Goal: Information Seeking & Learning: Check status

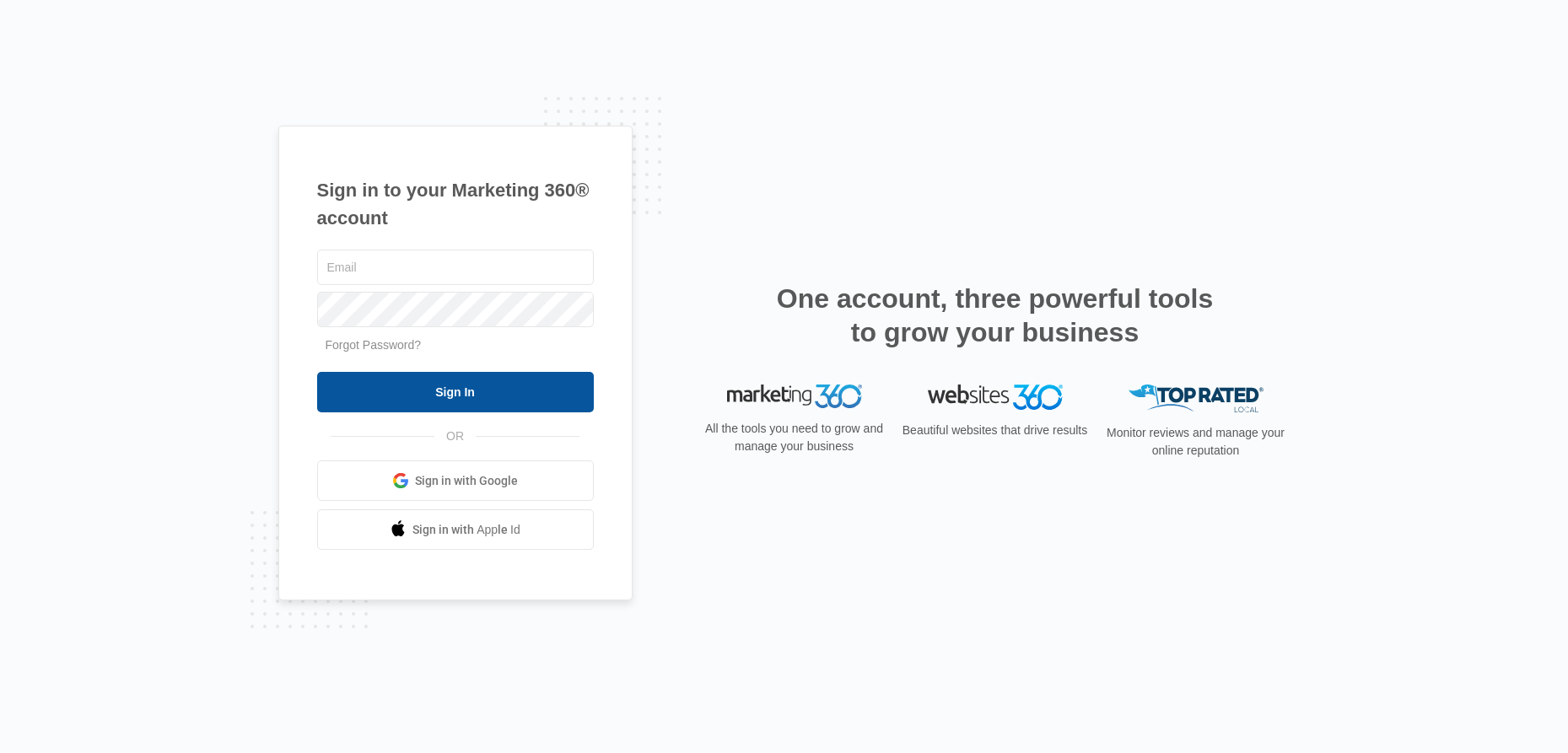
type input "[PERSON_NAME][EMAIL_ADDRESS][DOMAIN_NAME]"
click at [463, 388] on input "Sign In" at bounding box center [456, 391] width 277 height 41
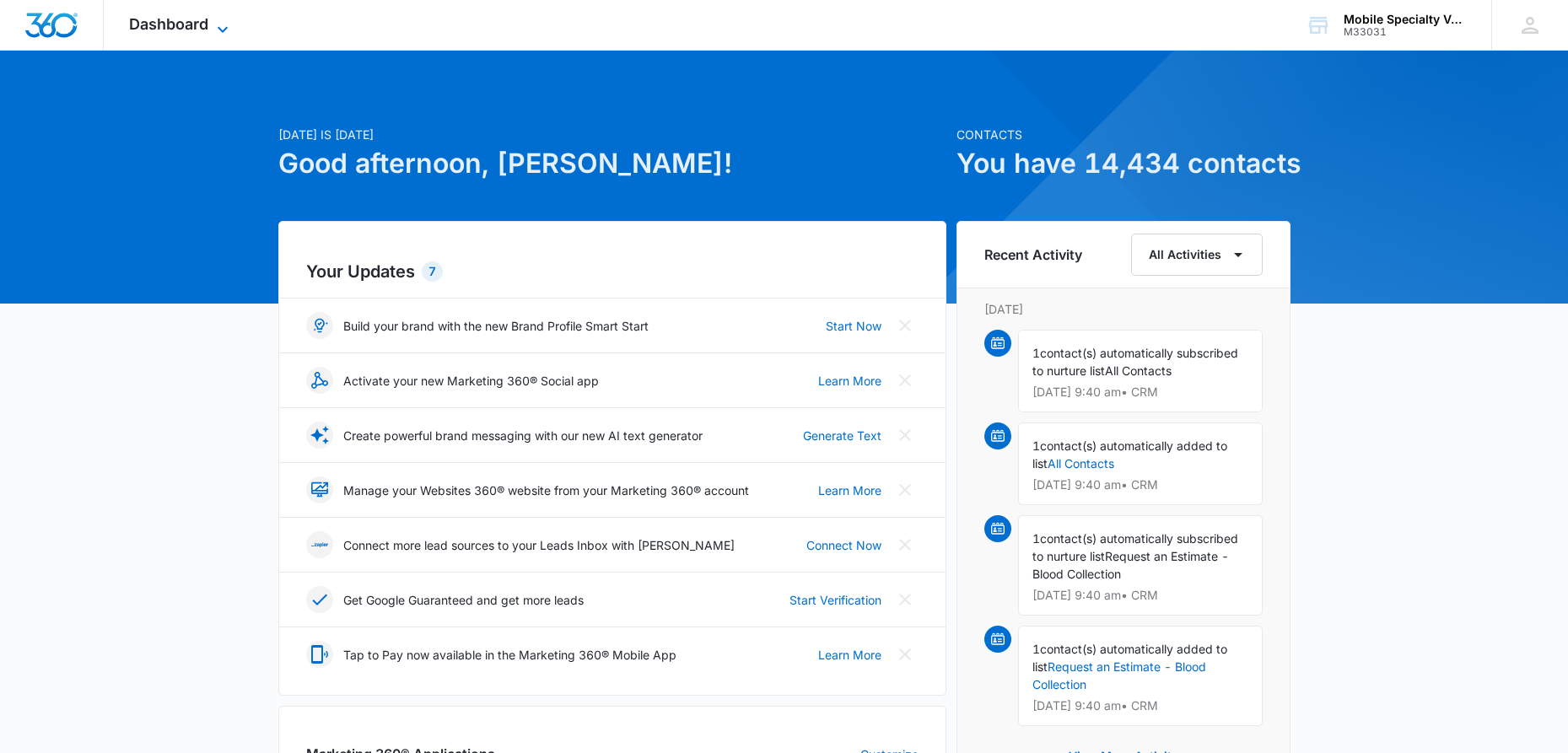
click at [218, 30] on icon at bounding box center [223, 30] width 20 height 20
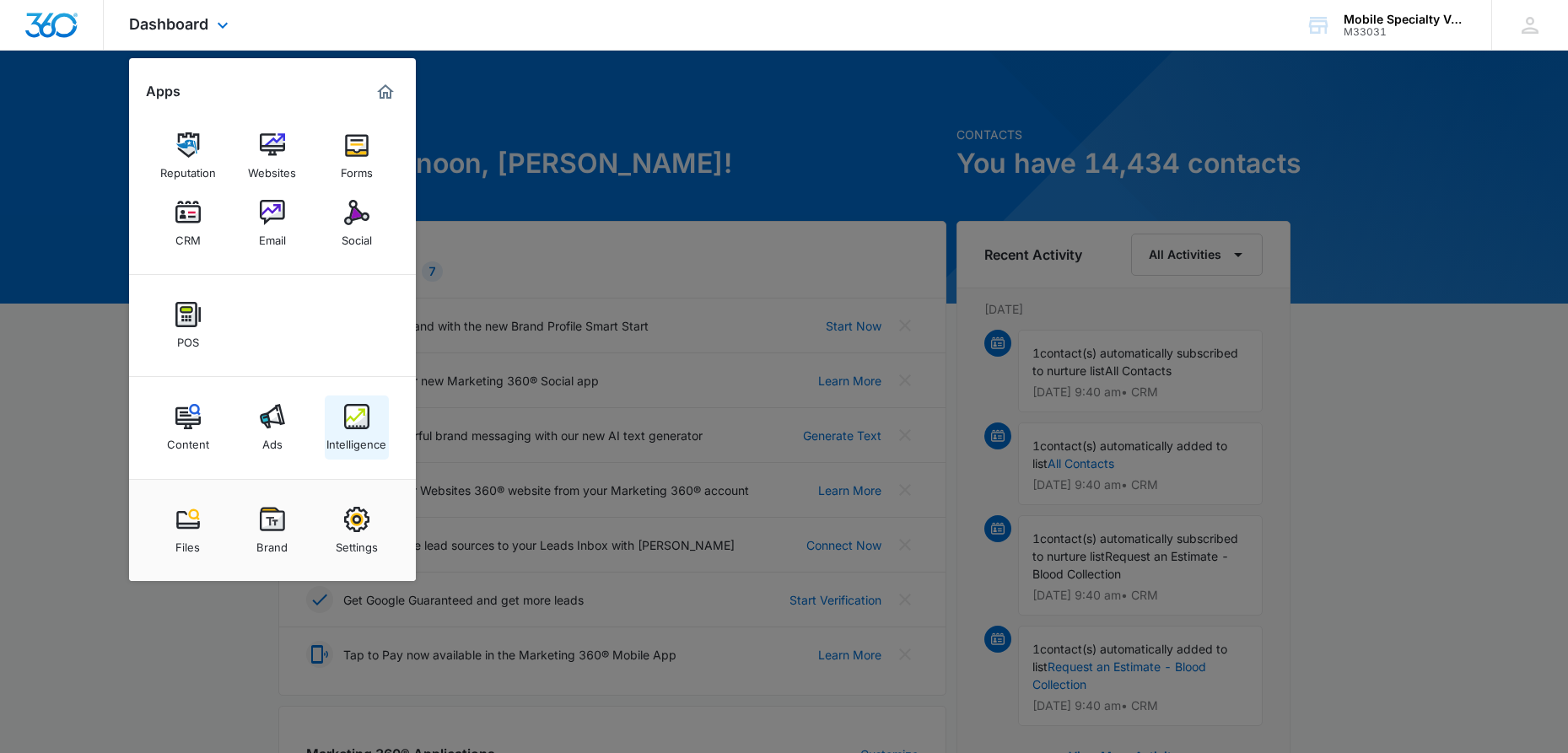
click at [359, 425] on img at bounding box center [356, 417] width 25 height 25
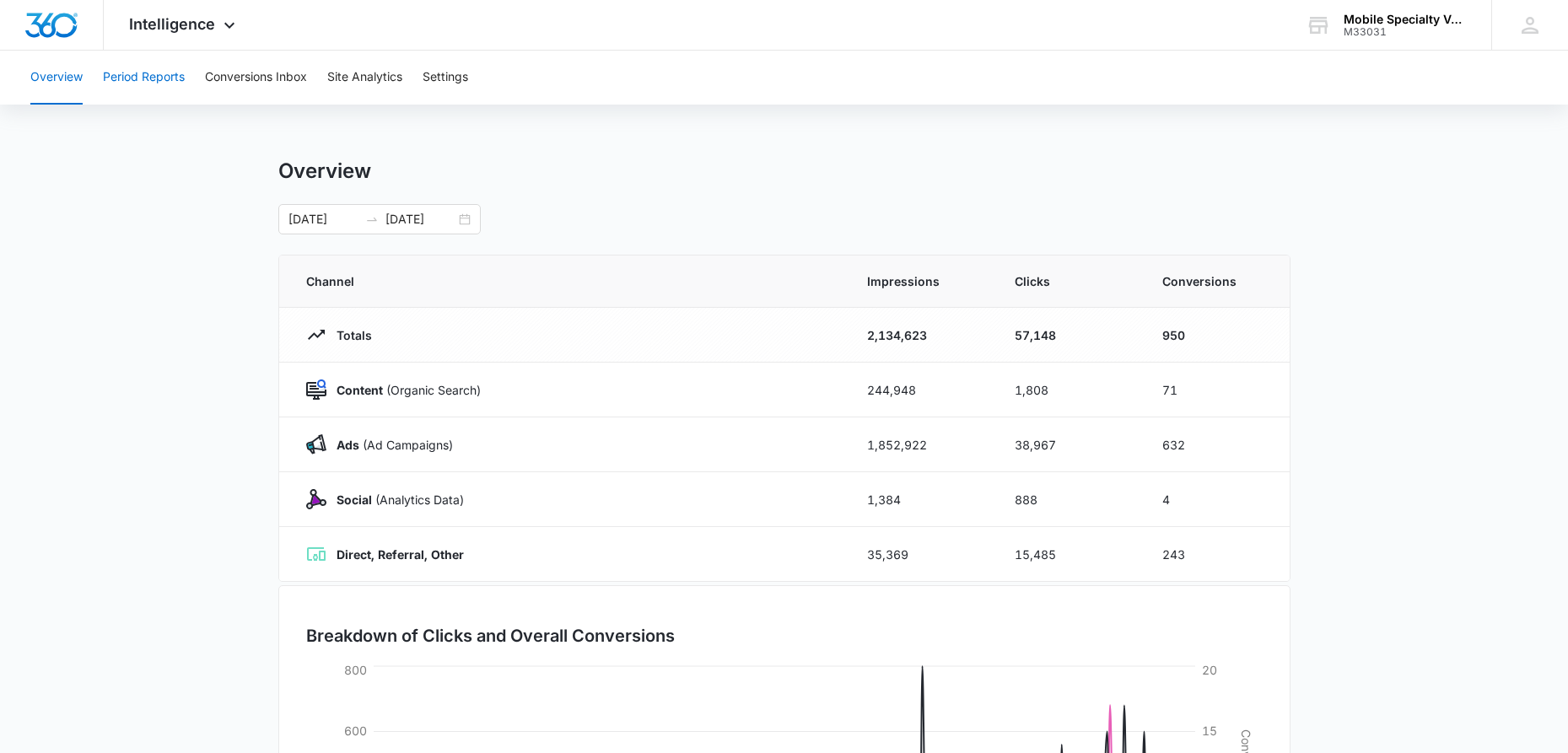
click at [156, 79] on button "Period Reports" at bounding box center [143, 78] width 82 height 54
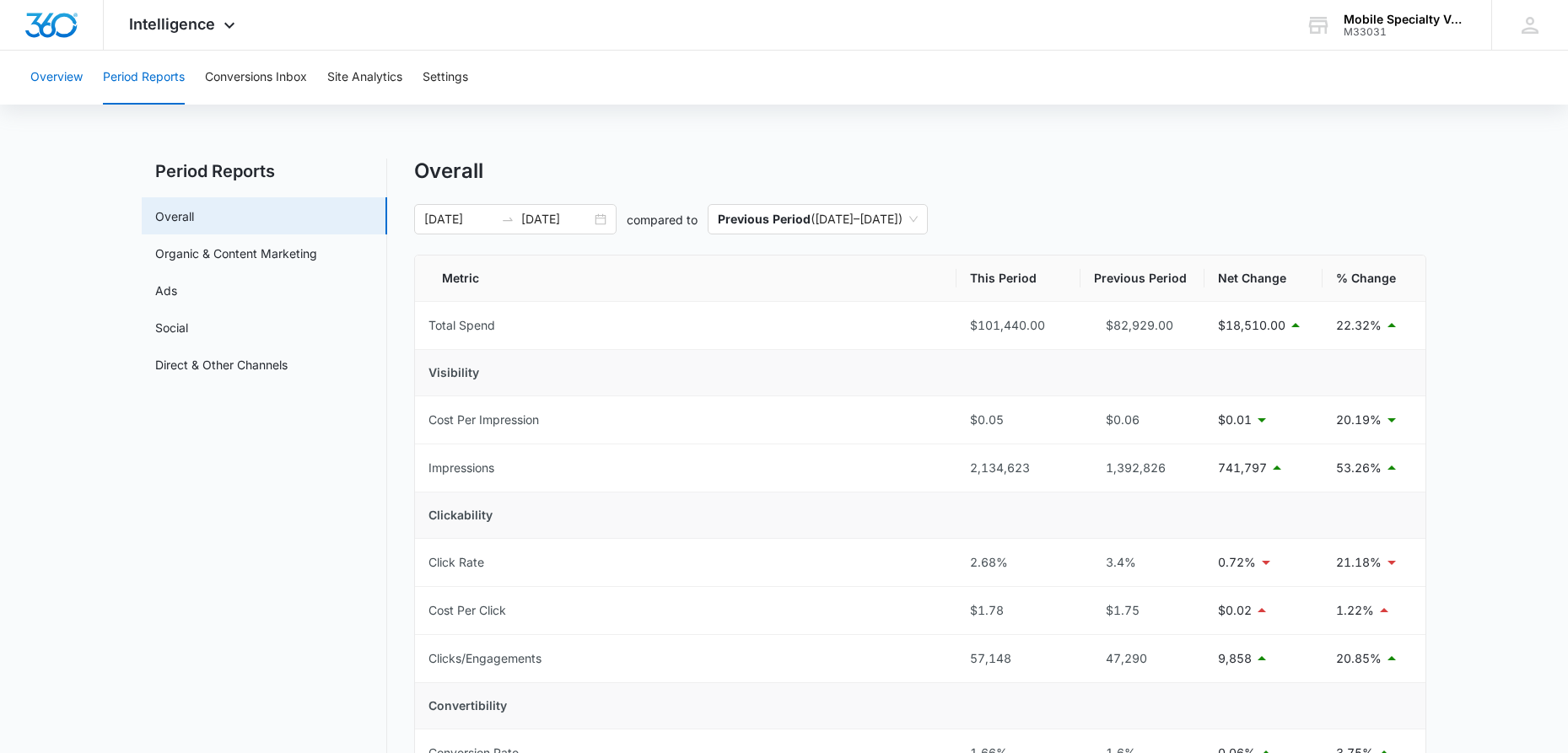
click at [42, 78] on button "Overview" at bounding box center [57, 78] width 52 height 54
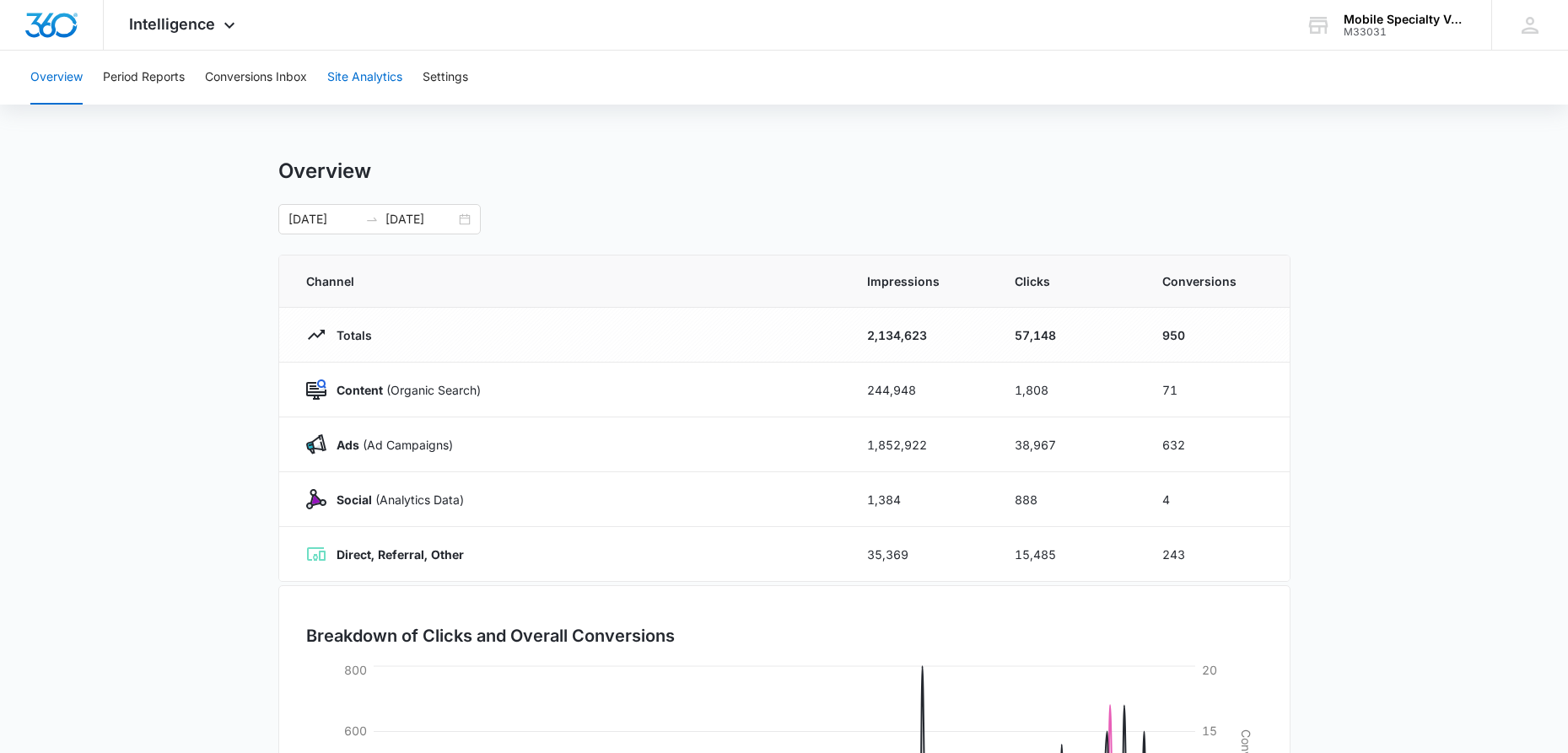
click at [373, 74] on button "Site Analytics" at bounding box center [364, 78] width 75 height 54
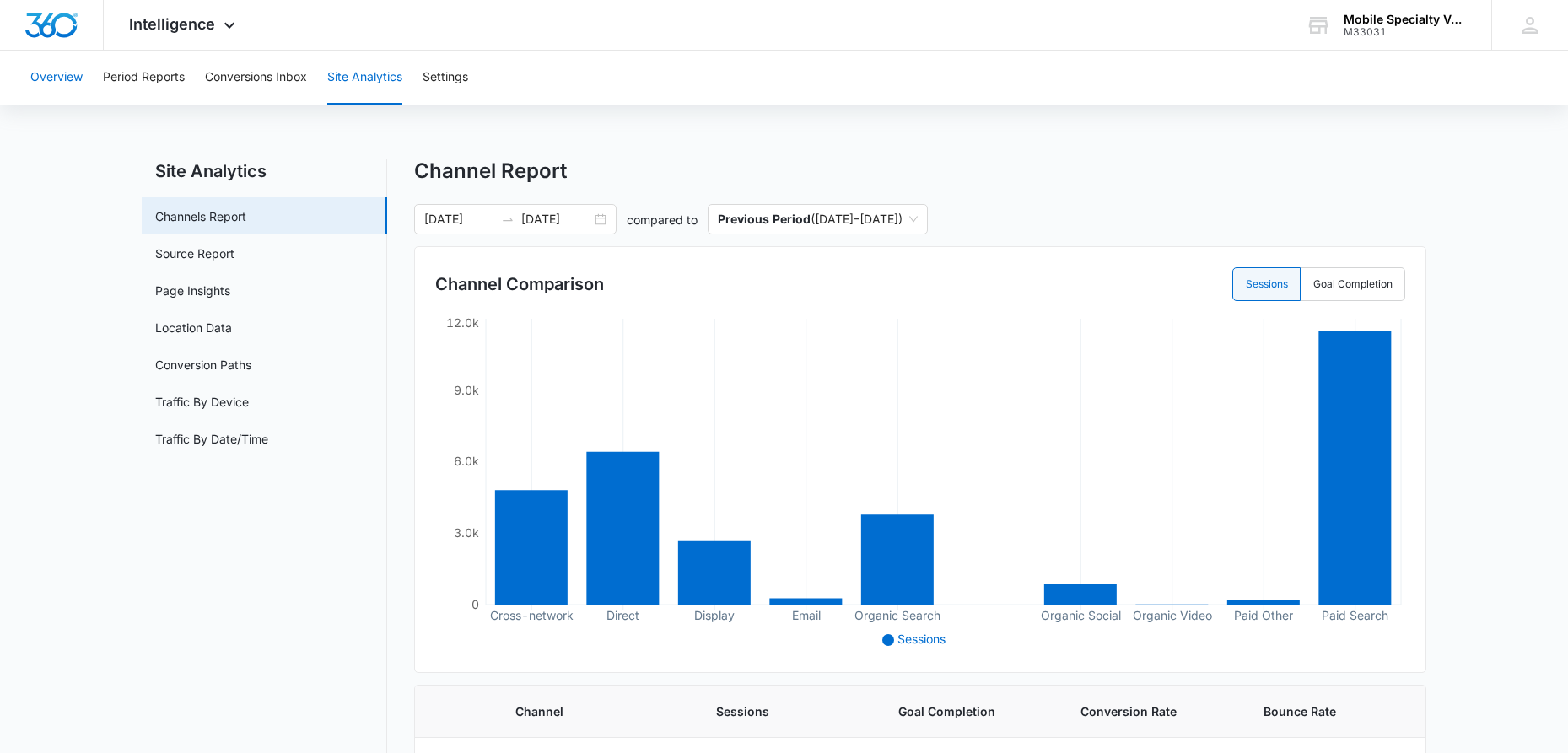
click at [73, 71] on button "Overview" at bounding box center [57, 78] width 52 height 54
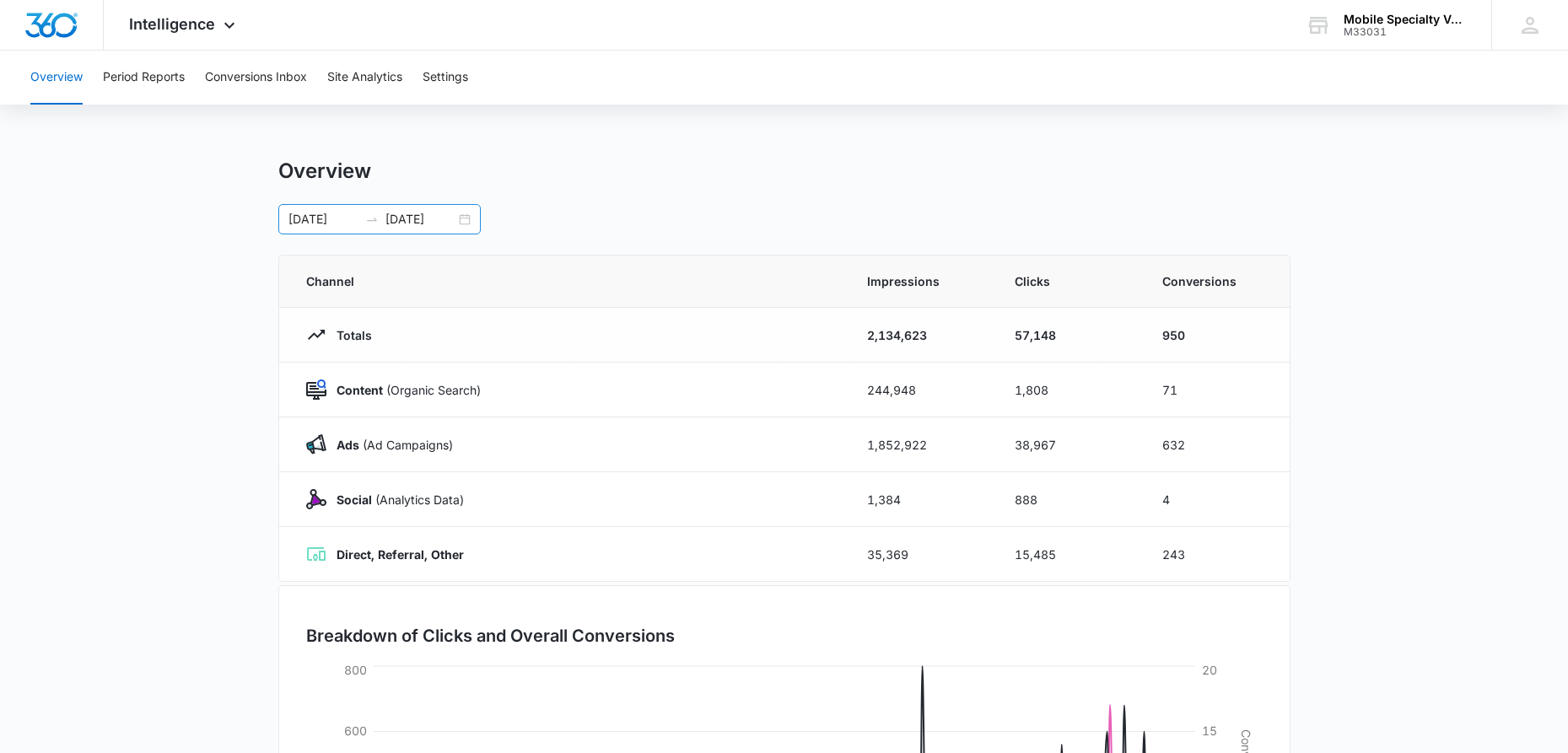
click at [461, 220] on div "[DATE] [DATE]" at bounding box center [380, 219] width 202 height 31
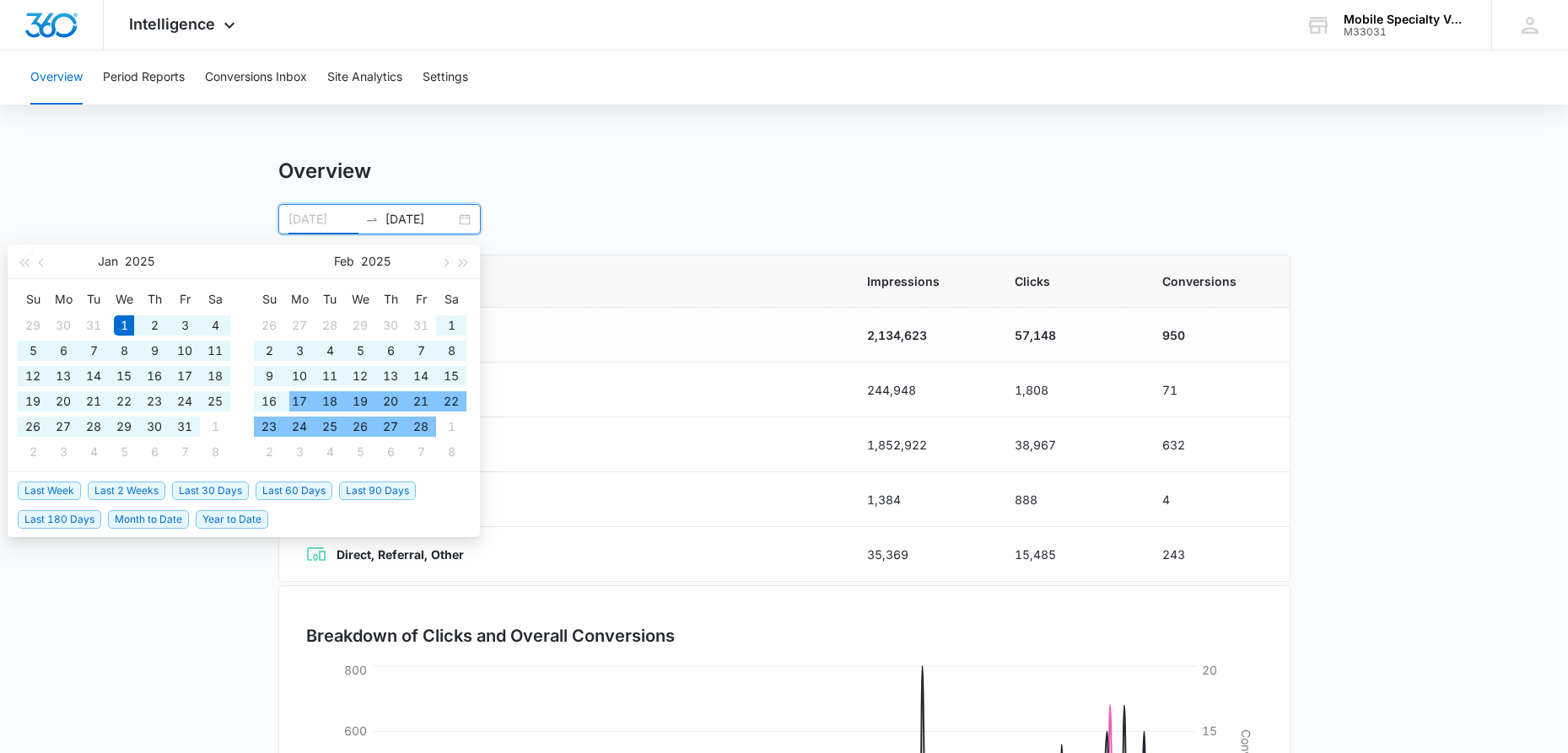
type input "[DATE]"
click at [720, 179] on div "Overview" at bounding box center [785, 171] width 1012 height 25
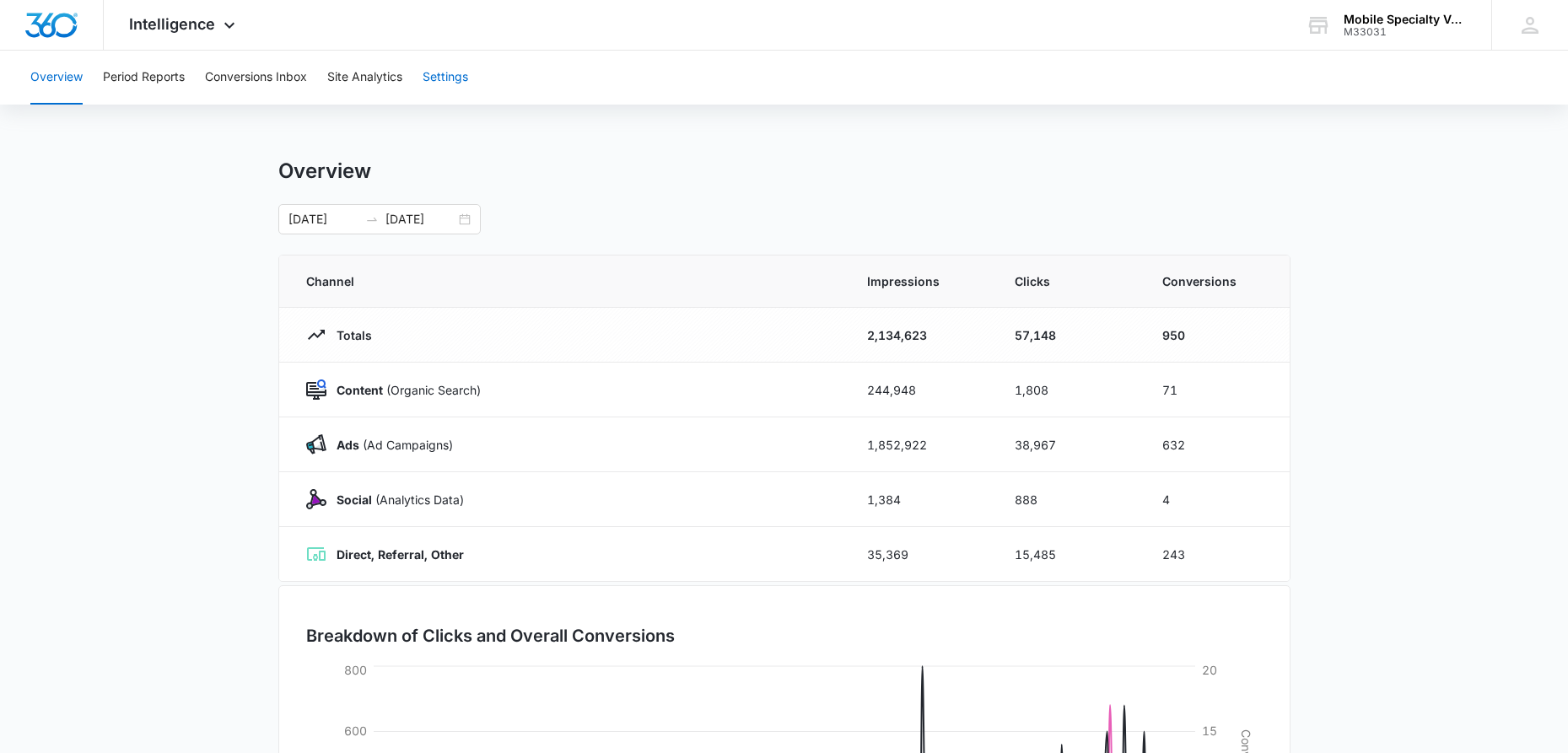
click at [448, 77] on button "Settings" at bounding box center [445, 78] width 45 height 54
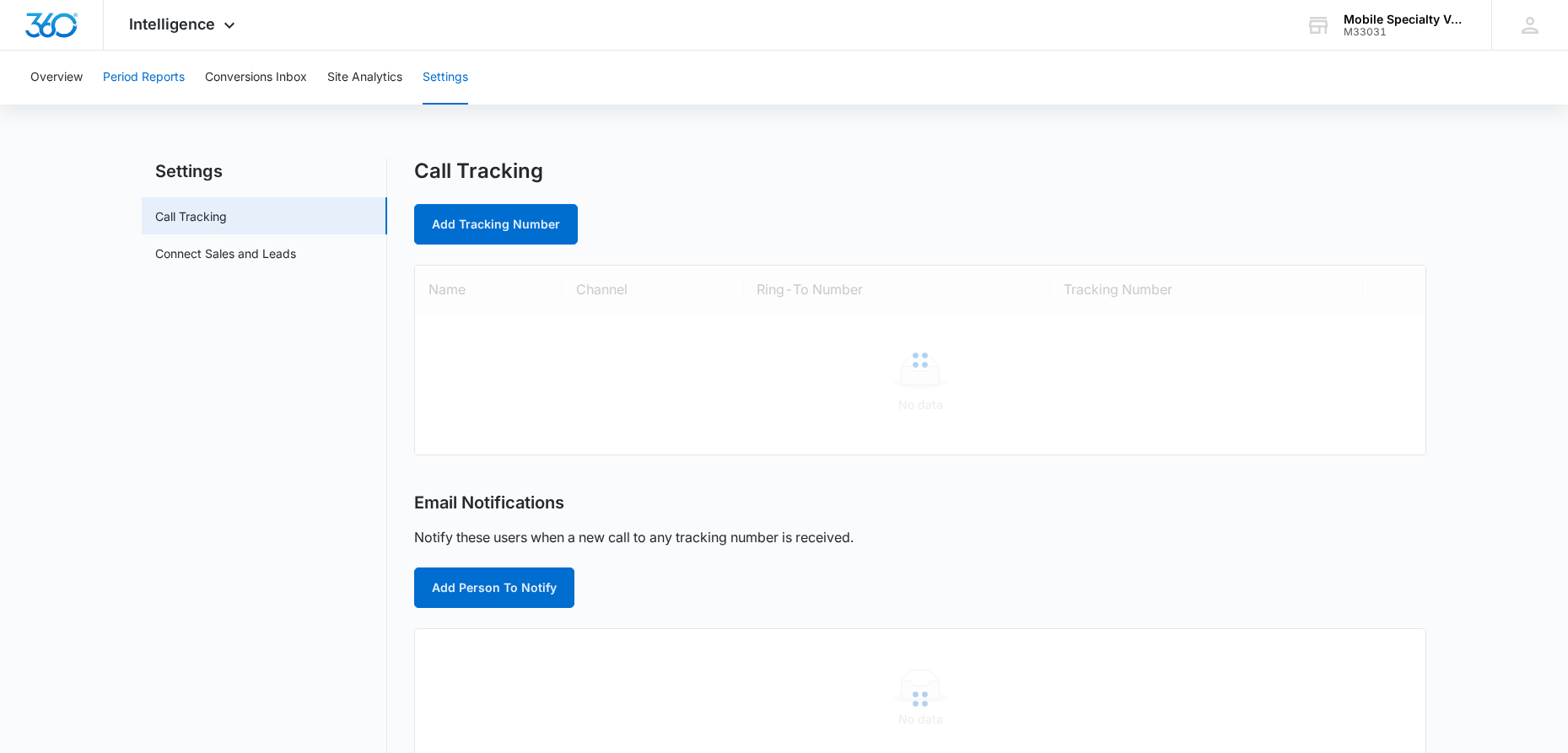
click at [149, 76] on button "Period Reports" at bounding box center [143, 78] width 82 height 54
